Goal: Task Accomplishment & Management: Complete application form

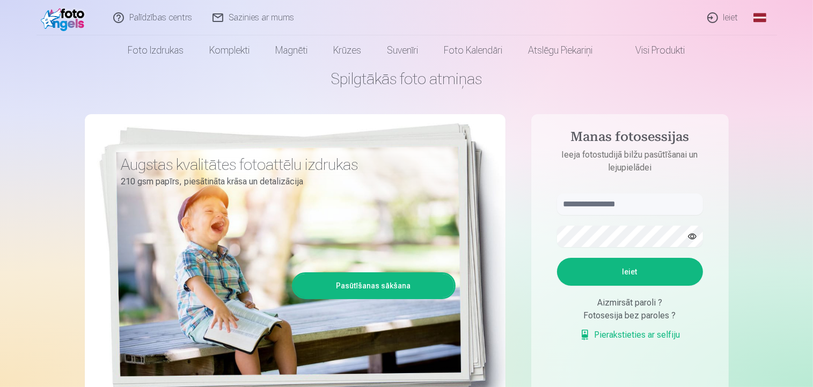
scroll to position [54, 0]
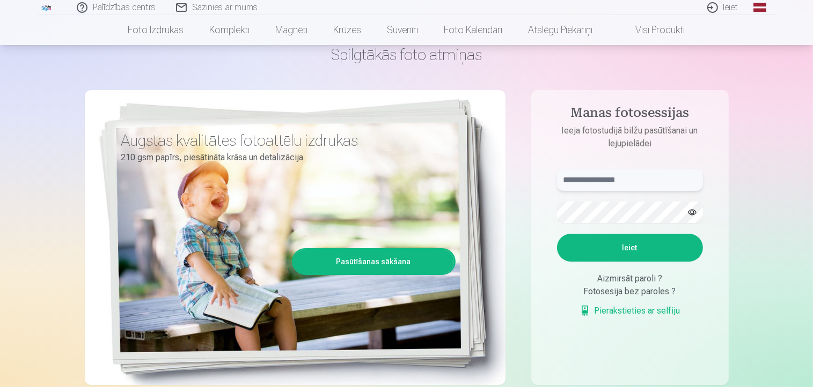
click at [586, 186] on input "text" at bounding box center [630, 180] width 146 height 21
type input "******"
click at [638, 243] on button "Ieiet" at bounding box center [630, 248] width 146 height 28
click at [528, 216] on div "Spilgtākās foto atmiņas Augstas kvalitātes fotoattēlu izdrukas 210 gsm papīrs, …" at bounding box center [407, 215] width 644 height 392
click at [620, 250] on button "Ieiet" at bounding box center [630, 248] width 146 height 28
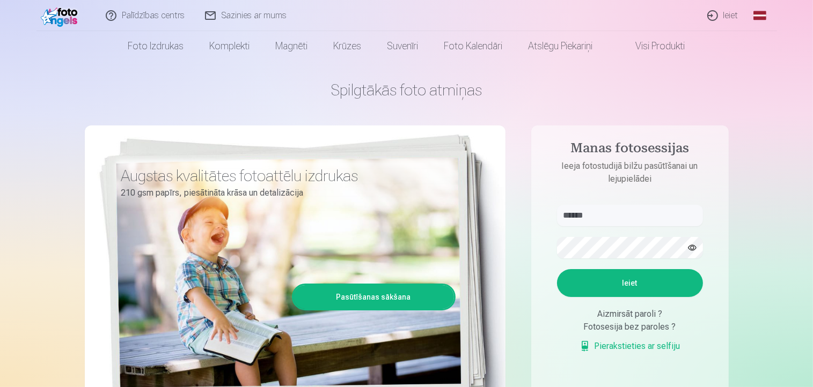
scroll to position [0, 0]
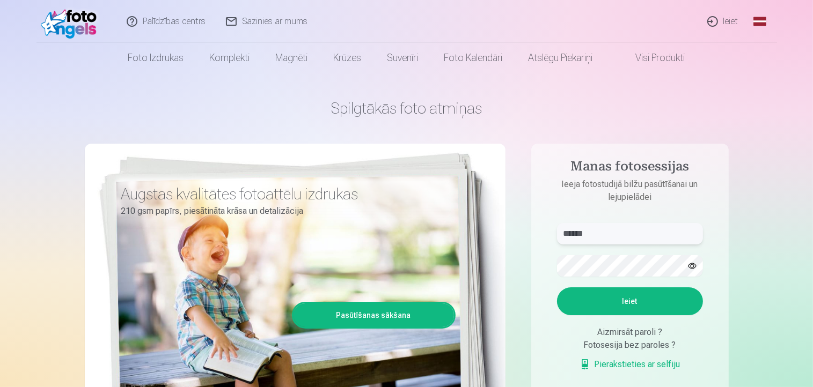
click at [631, 231] on input "******" at bounding box center [630, 233] width 146 height 21
click at [167, 21] on link "Palīdzības centrs" at bounding box center [166, 21] width 99 height 43
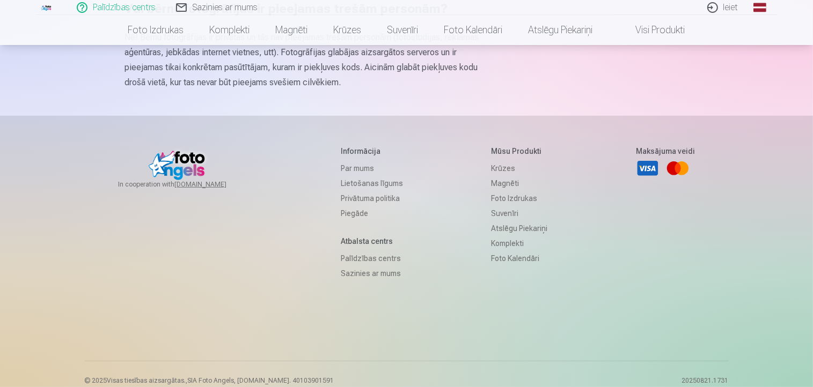
scroll to position [751, 0]
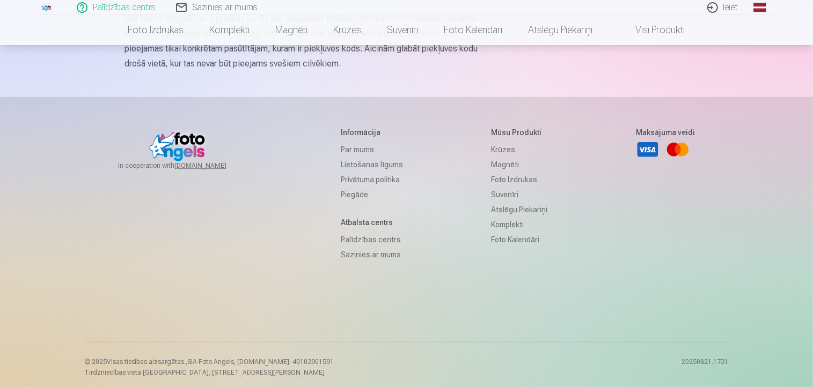
click at [352, 262] on link "Sazinies ar mums" at bounding box center [372, 254] width 62 height 15
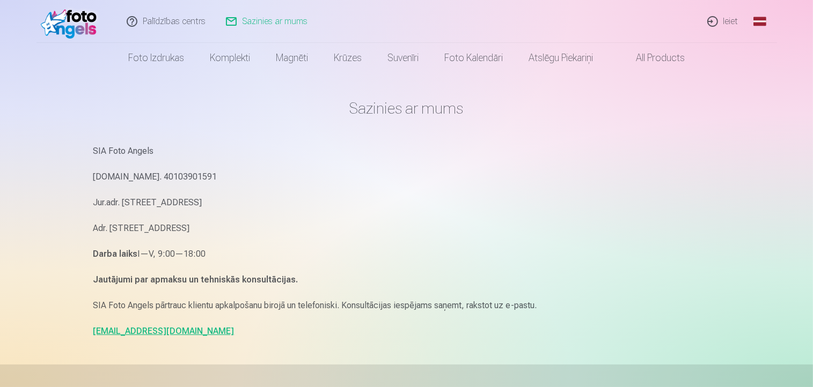
drag, startPoint x: 70, startPoint y: 21, endPoint x: 85, endPoint y: 34, distance: 20.1
click at [70, 21] on img at bounding box center [72, 21] width 62 height 34
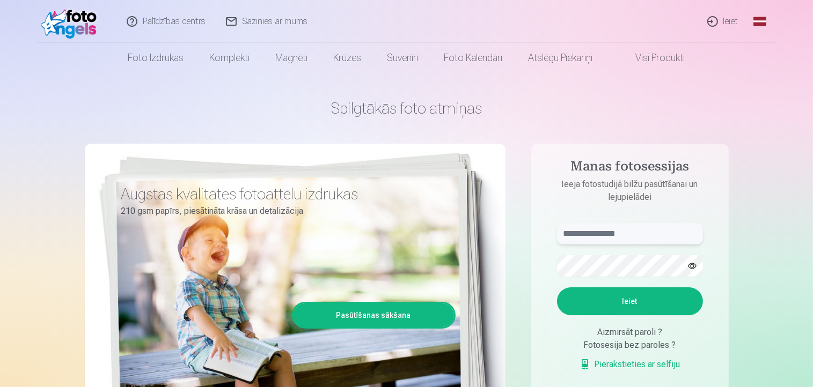
click at [603, 238] on input "text" at bounding box center [630, 233] width 146 height 21
type input "******"
click at [691, 265] on button "button" at bounding box center [692, 266] width 20 height 20
click at [656, 304] on button "Ieiet" at bounding box center [630, 302] width 146 height 28
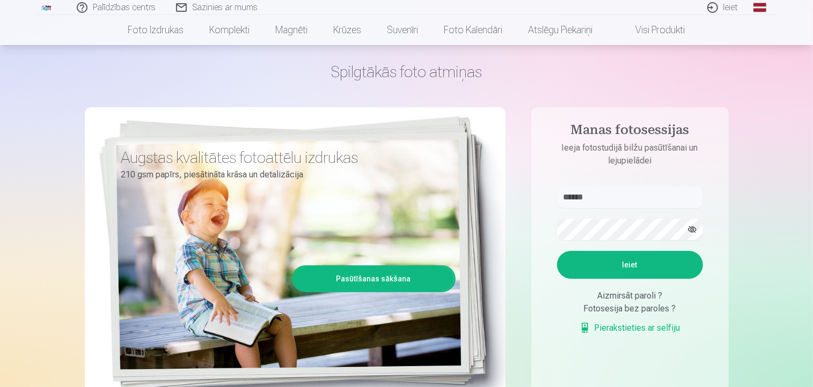
scroll to position [54, 0]
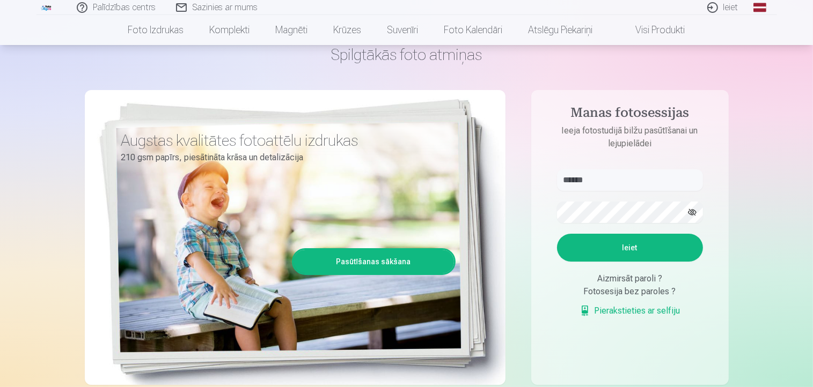
click at [633, 285] on div "Aizmirsāt paroli ?" at bounding box center [630, 279] width 146 height 13
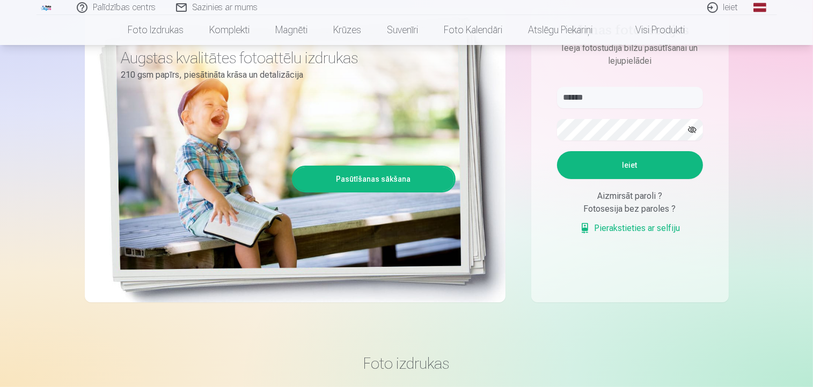
scroll to position [161, 0]
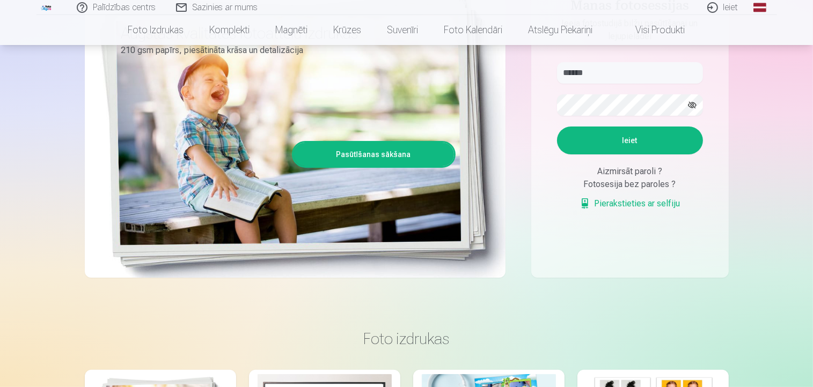
click at [607, 222] on aside "Manas fotosessijas Ieeja fotostudijā bilžu pasūtīšanai un lejupielādei ****** K…" at bounding box center [629, 130] width 197 height 295
click at [624, 204] on link "Pierakstieties ar selfiju" at bounding box center [629, 203] width 101 height 13
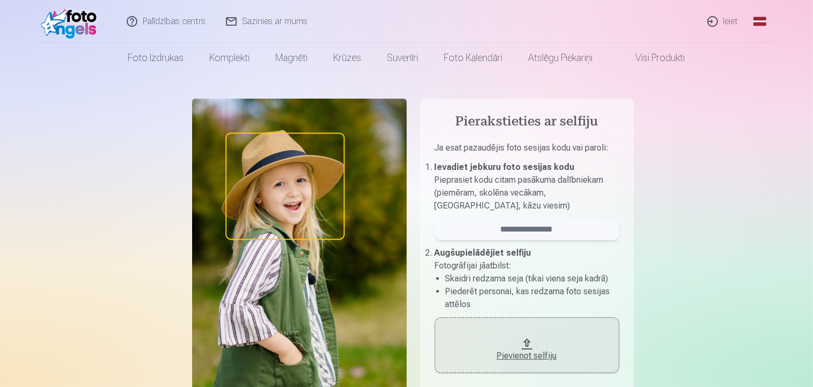
click at [553, 220] on input "email" at bounding box center [527, 229] width 185 height 21
type input "******"
click at [537, 356] on div "Pievienot selfiju" at bounding box center [526, 356] width 163 height 13
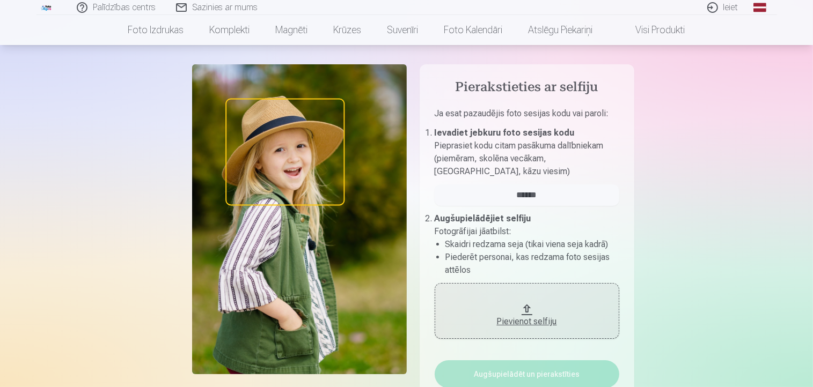
scroll to position [54, 0]
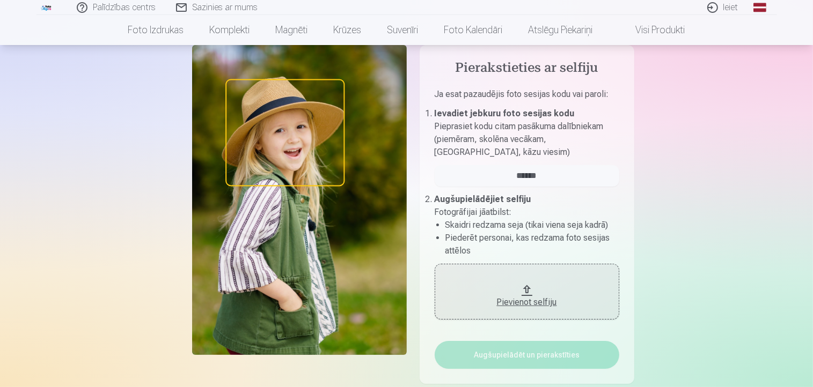
click at [548, 303] on div "Pievienot selfiju" at bounding box center [526, 302] width 163 height 13
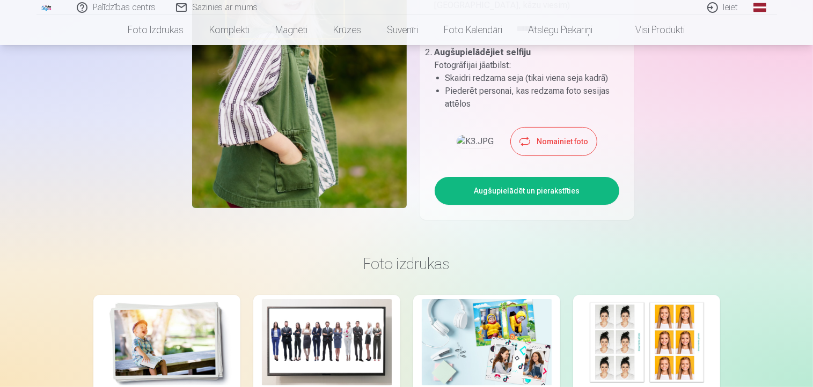
scroll to position [215, 0]
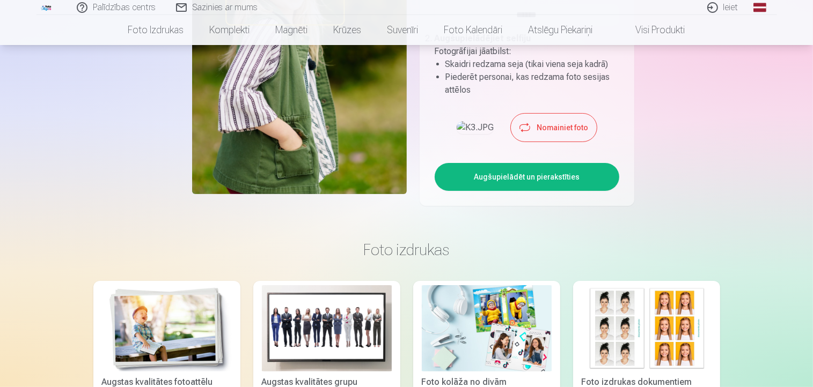
click at [509, 191] on button "Augšupielādēt un pierakstīties" at bounding box center [527, 177] width 185 height 28
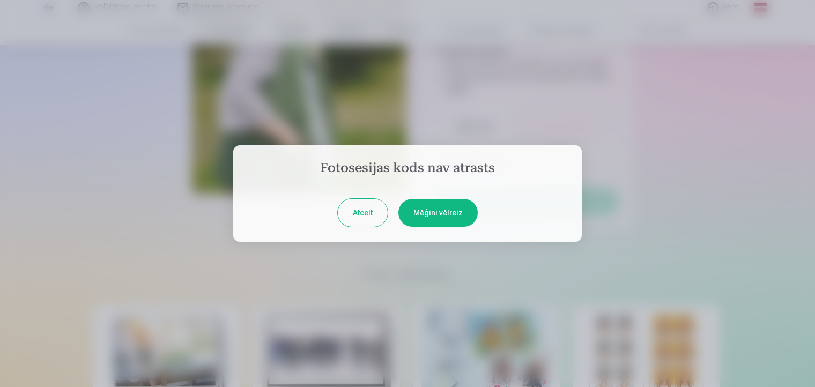
click at [367, 215] on button "Atcelt" at bounding box center [363, 213] width 50 height 28
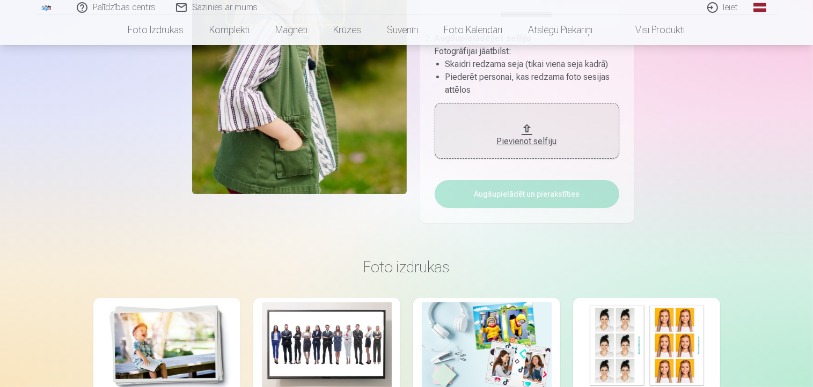
click at [119, 8] on link "Palīdzības centrs" at bounding box center [116, 7] width 99 height 15
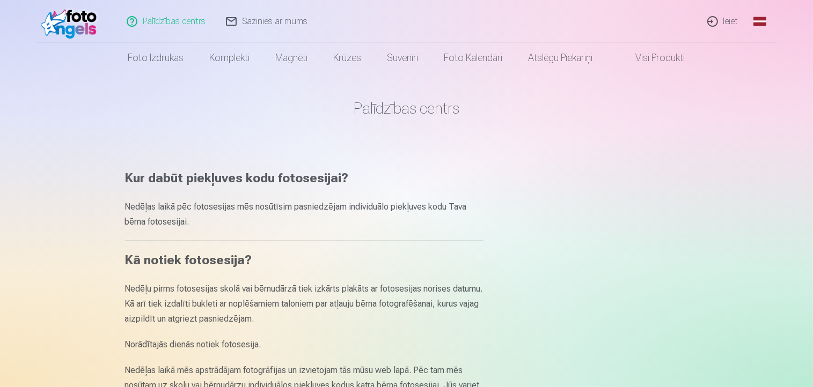
click at [266, 22] on link "Sazinies ar mums" at bounding box center [267, 21] width 102 height 43
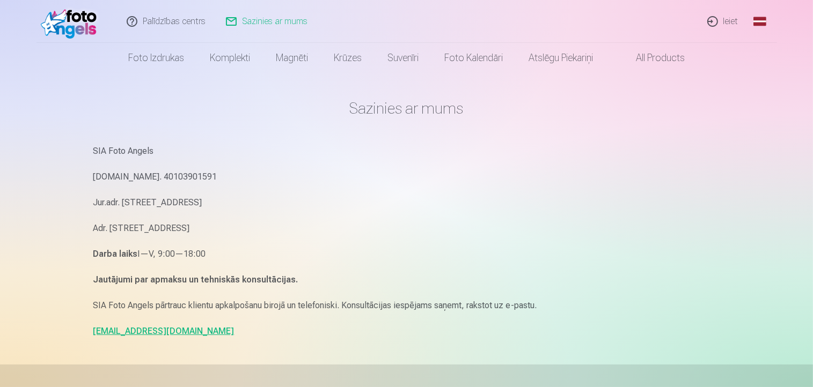
click at [148, 330] on link "[EMAIL_ADDRESS][DOMAIN_NAME]" at bounding box center [163, 331] width 141 height 10
click at [174, 331] on p "[EMAIL_ADDRESS][DOMAIN_NAME]" at bounding box center [406, 331] width 627 height 15
drag, startPoint x: 174, startPoint y: 331, endPoint x: 101, endPoint y: 334, distance: 72.5
click at [101, 334] on p "[EMAIL_ADDRESS][DOMAIN_NAME]" at bounding box center [406, 331] width 627 height 15
copy div "info@fotoangels.lv In cooperation with izzipix.com Informācija Par mums Lietoša…"
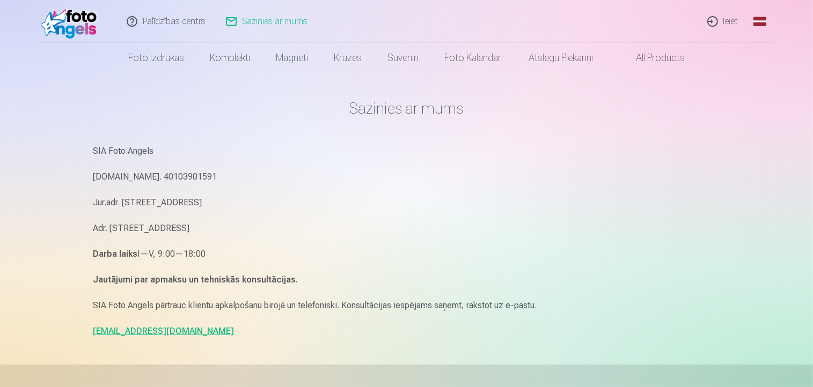
click at [424, 108] on h1 "Sazinies ar mums" at bounding box center [406, 108] width 627 height 19
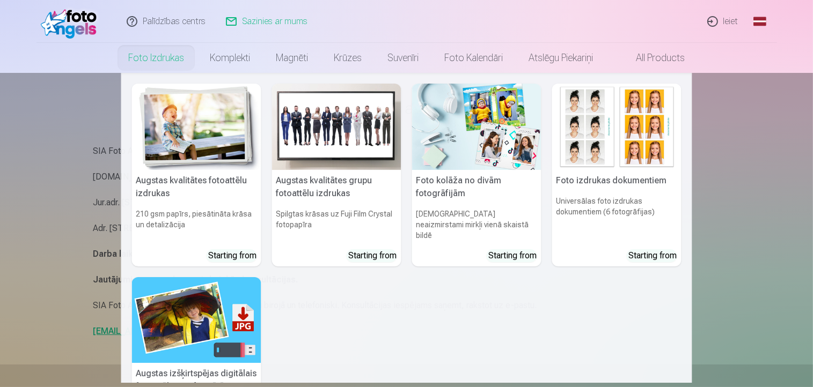
click at [160, 60] on link "Foto izdrukas" at bounding box center [156, 58] width 82 height 30
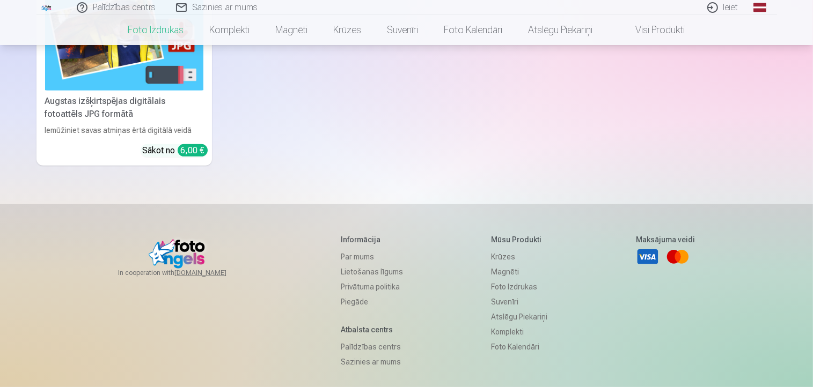
scroll to position [541, 0]
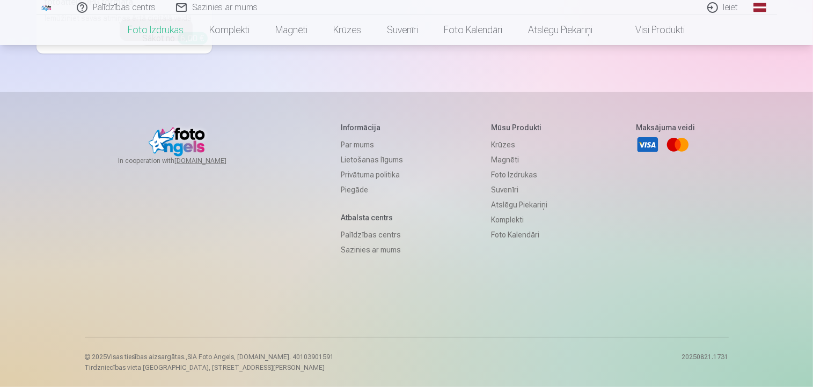
click at [354, 145] on link "Par mums" at bounding box center [372, 144] width 62 height 15
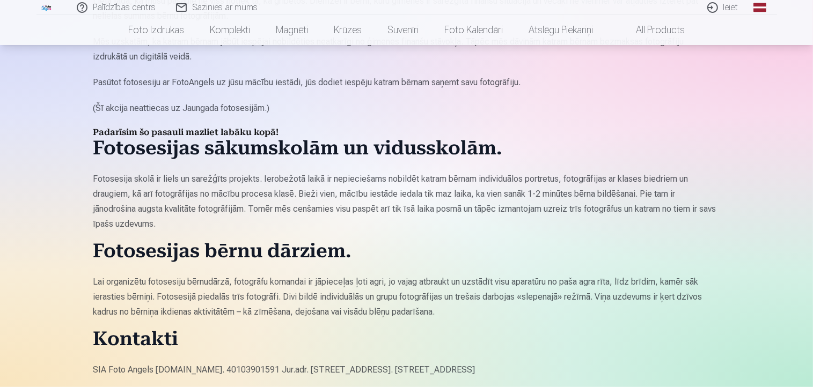
scroll to position [751, 0]
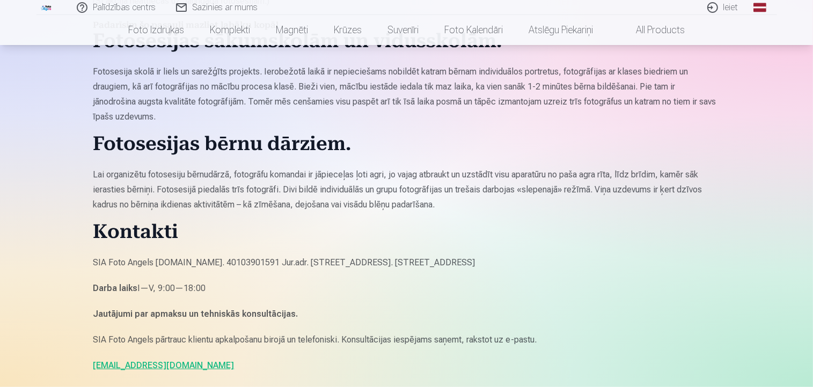
drag, startPoint x: 444, startPoint y: 261, endPoint x: 517, endPoint y: 262, distance: 73.0
click at [517, 262] on p "SIA Foto Angels [DOMAIN_NAME]. 40103901591 Jur.adr. [STREET_ADDRESS]. [STREET_A…" at bounding box center [406, 262] width 627 height 15
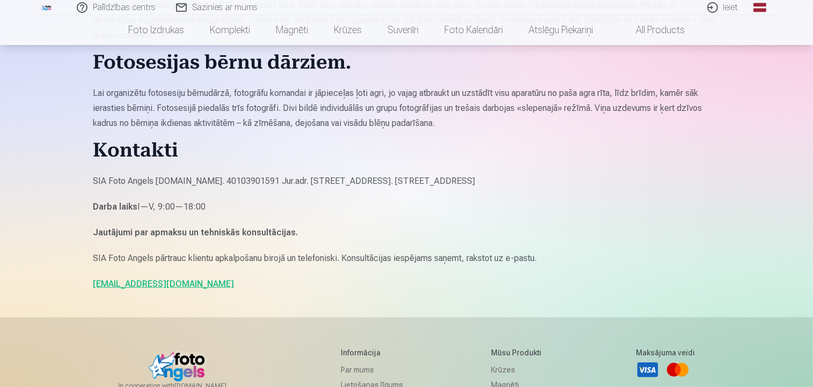
scroll to position [858, 0]
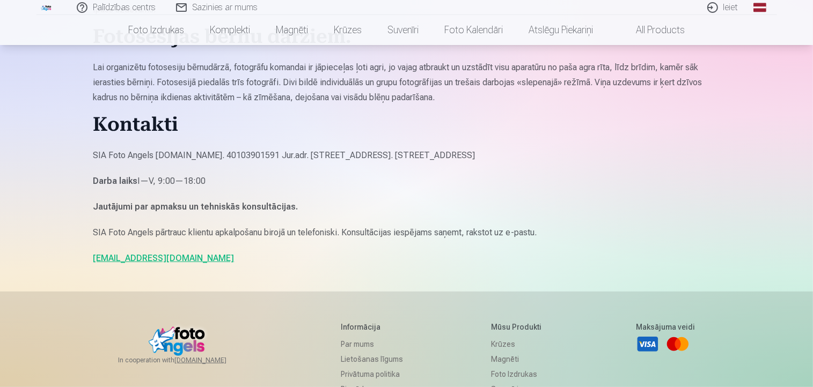
click at [475, 160] on p "SIA Foto Angels [DOMAIN_NAME]. 40103901591 Jur.adr. [STREET_ADDRESS]. [STREET_A…" at bounding box center [406, 155] width 627 height 15
click at [494, 155] on p "SIA Foto Angels [DOMAIN_NAME]. 40103901591 Jur.adr. [STREET_ADDRESS]. [STREET_A…" at bounding box center [406, 155] width 627 height 15
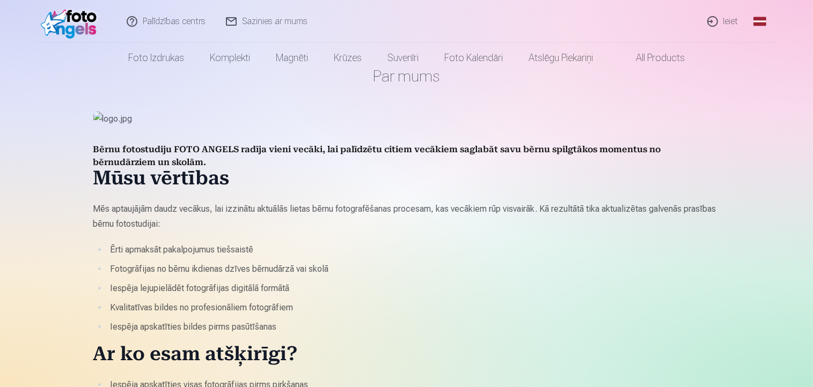
scroll to position [0, 0]
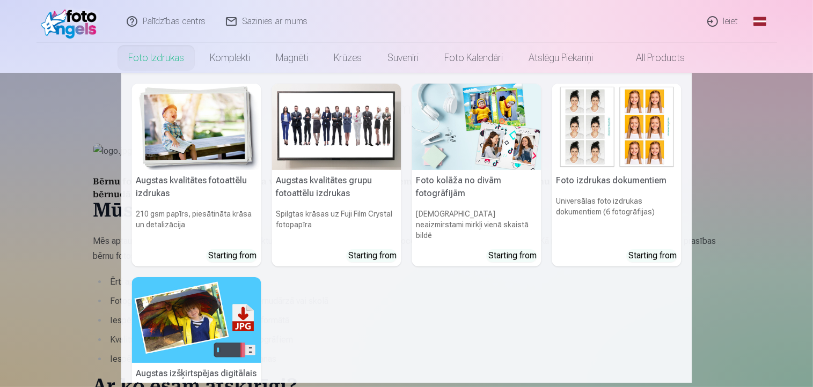
drag, startPoint x: 155, startPoint y: 61, endPoint x: 205, endPoint y: 105, distance: 66.9
click at [156, 61] on link "Foto izdrukas" at bounding box center [156, 58] width 82 height 30
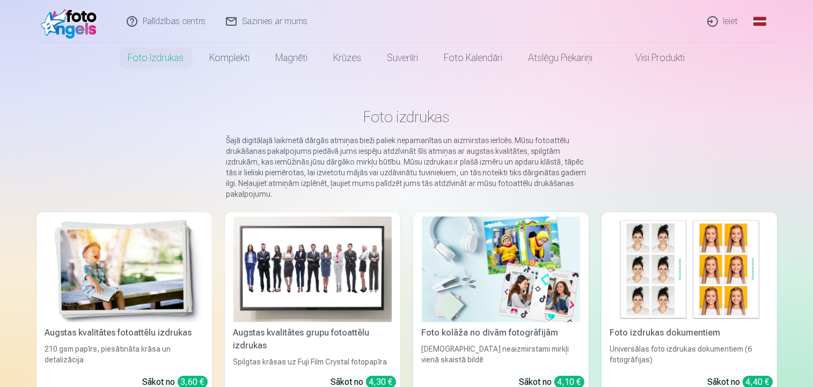
click at [86, 22] on img at bounding box center [72, 21] width 62 height 34
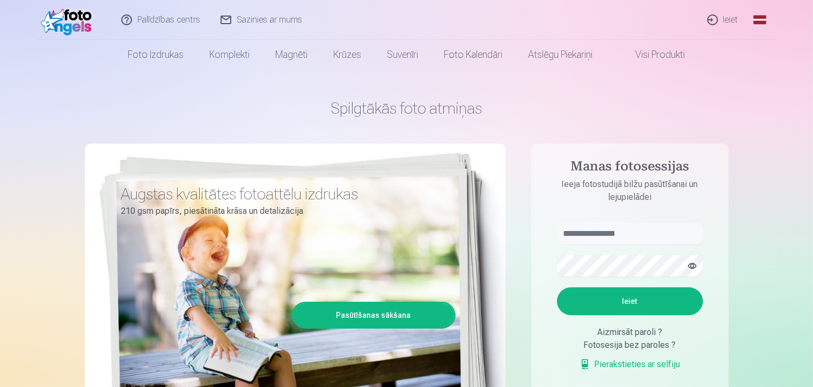
scroll to position [54, 0]
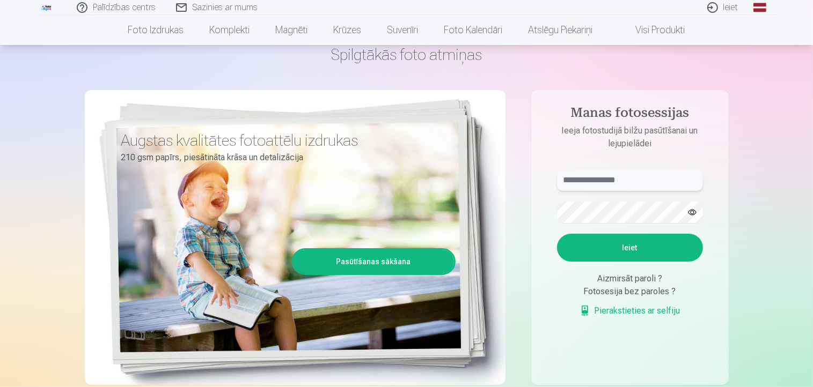
click at [592, 179] on input "text" at bounding box center [630, 180] width 146 height 21
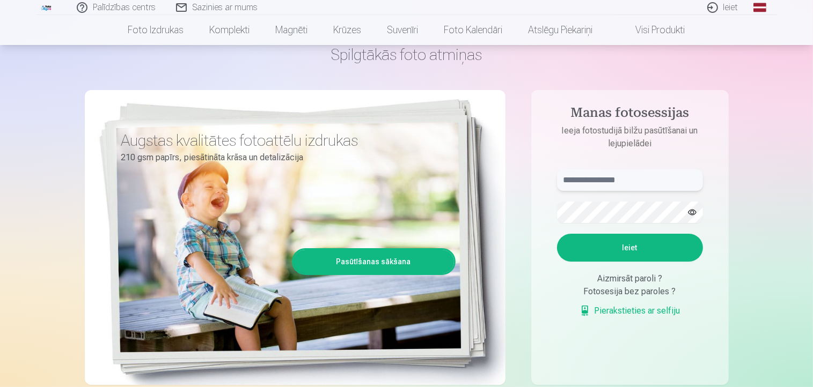
click at [592, 179] on input "text" at bounding box center [630, 180] width 146 height 21
click at [731, 11] on link "Ieiet" at bounding box center [722, 7] width 51 height 15
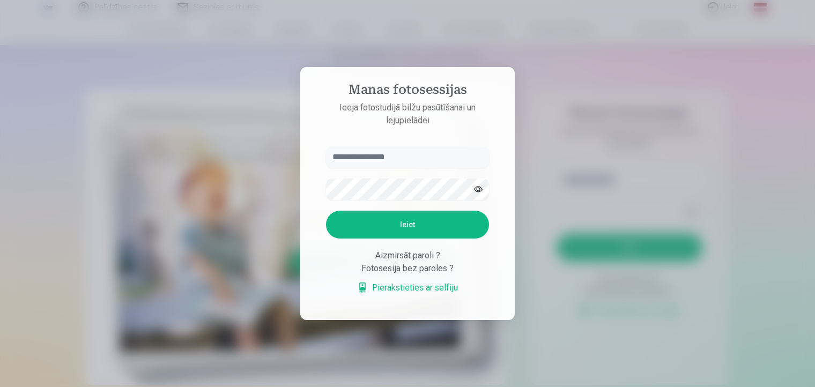
click at [429, 273] on div "Fotosesija bez paroles ?" at bounding box center [407, 268] width 163 height 13
click at [438, 202] on form "Ieiet Aizmirsāt paroli ? Fotosesija bez paroles ? Pierakstieties ar selfiju" at bounding box center [407, 225] width 185 height 159
click at [477, 192] on button "button" at bounding box center [478, 189] width 20 height 20
click at [409, 165] on input "text" at bounding box center [407, 156] width 163 height 21
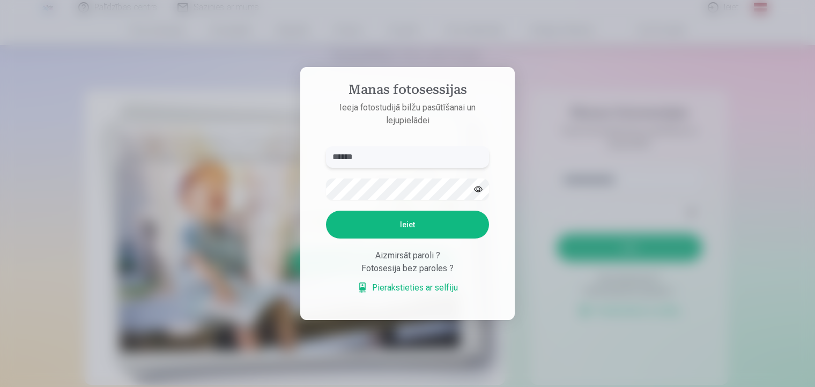
type input "******"
click at [403, 227] on button "Ieiet" at bounding box center [407, 225] width 163 height 28
click at [0, 0] on p "Kaut kas ir noticis nepareizi. Mēģiniet vēlreiz." at bounding box center [0, 0] width 0 height 0
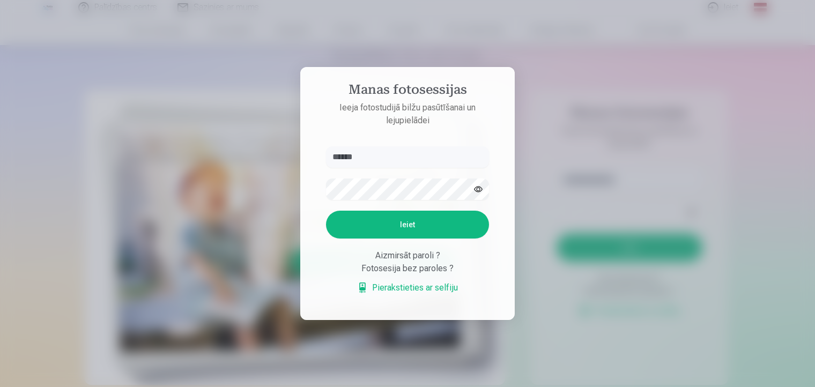
click at [0, 0] on p "Kaut kas ir noticis nepareizi. Mēģiniet vēlreiz." at bounding box center [0, 0] width 0 height 0
click at [436, 101] on p "Ieeja fotostudijā bilžu pasūtīšanai un lejupielādei" at bounding box center [407, 114] width 185 height 26
click at [410, 101] on p "Ieeja fotostudijā bilžu pasūtīšanai un lejupielādei" at bounding box center [407, 114] width 185 height 26
drag, startPoint x: 395, startPoint y: 92, endPoint x: 365, endPoint y: 83, distance: 31.2
click at [394, 101] on p "Ieeja fotostudijā bilžu pasūtīšanai un lejupielādei" at bounding box center [407, 114] width 185 height 26
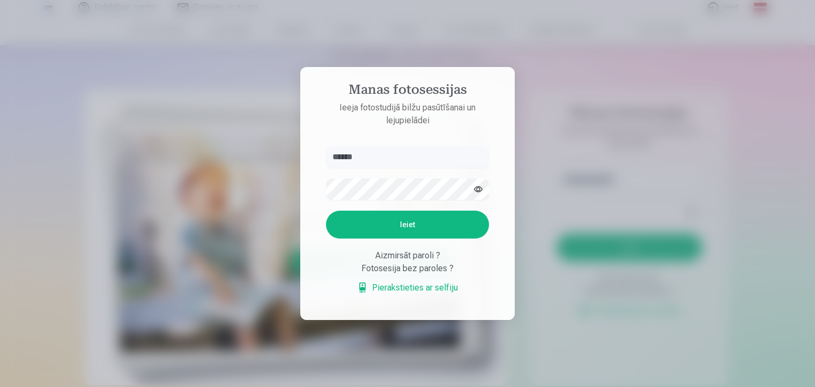
click at [365, 101] on p "Ieeja fotostudijā bilžu pasūtīšanai un lejupielādei" at bounding box center [407, 114] width 185 height 26
drag, startPoint x: 376, startPoint y: 82, endPoint x: 412, endPoint y: 84, distance: 36.0
click at [377, 101] on p "Ieeja fotostudijā bilžu pasūtīšanai un lejupielādei" at bounding box center [407, 114] width 185 height 26
click at [412, 101] on p "Ieeja fotostudijā bilžu pasūtīšanai un lejupielādei" at bounding box center [407, 114] width 185 height 26
click at [427, 83] on h4 "Manas fotosessijas" at bounding box center [407, 91] width 185 height 19
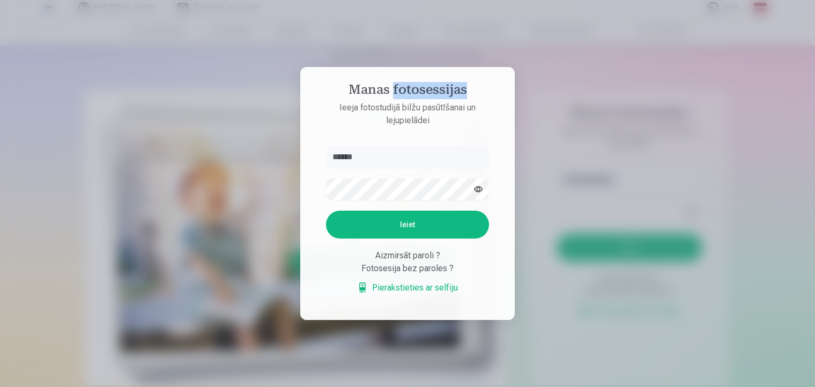
click at [427, 83] on h4 "Manas fotosessijas" at bounding box center [407, 91] width 185 height 19
click at [428, 122] on p "Ieeja fotostudijā bilžu pasūtīšanai un lejupielādei" at bounding box center [407, 114] width 185 height 26
click at [421, 269] on div "Fotosesija bez paroles ?" at bounding box center [407, 268] width 163 height 13
click at [416, 254] on div "Aizmirsāt paroli ?" at bounding box center [407, 255] width 163 height 13
drag, startPoint x: 498, startPoint y: 69, endPoint x: 555, endPoint y: 89, distance: 60.2
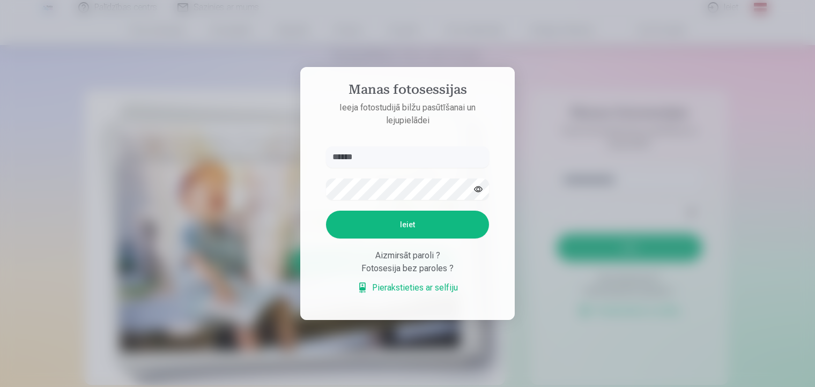
click at [499, 69] on aside "Manas fotosessijas Ieeja fotostudijā bilžu pasūtīšanai un lejupielādei ****** K…" at bounding box center [407, 193] width 215 height 253
click at [577, 101] on div at bounding box center [407, 193] width 815 height 387
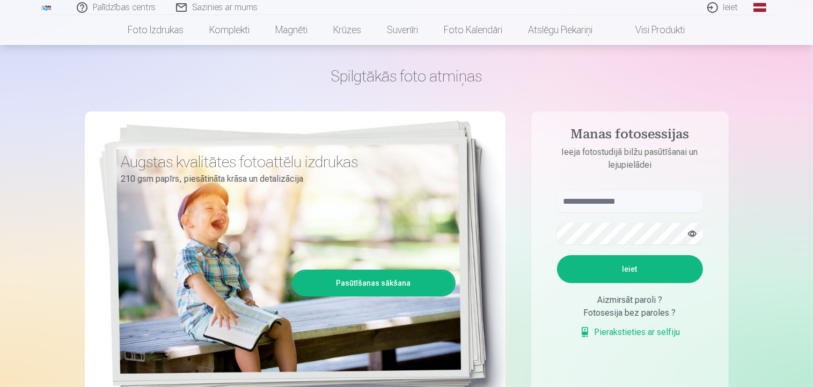
scroll to position [0, 0]
